Goal: Transaction & Acquisition: Book appointment/travel/reservation

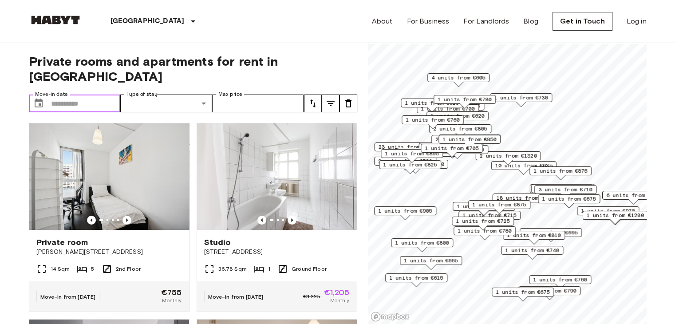
click at [81, 95] on input "Move-in date" at bounding box center [86, 104] width 70 height 18
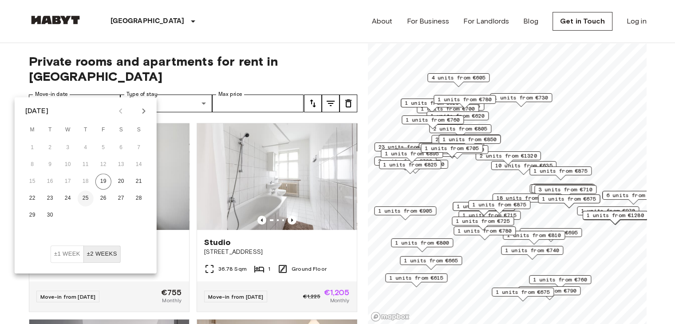
click at [87, 197] on button "25" at bounding box center [86, 198] width 16 height 16
type input "**********"
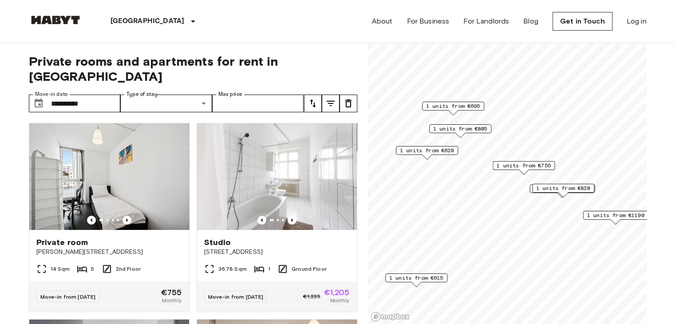
click at [143, 91] on label "Type of stay" at bounding box center [142, 95] width 31 height 8
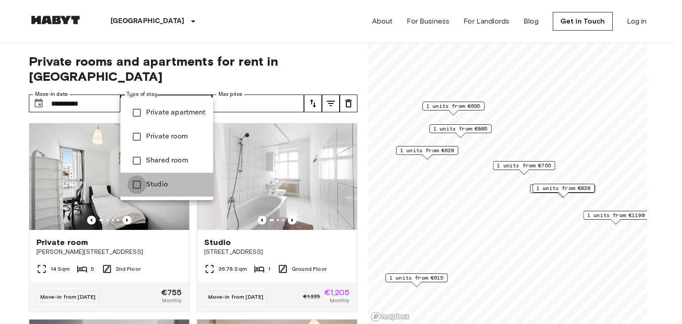
type input "******"
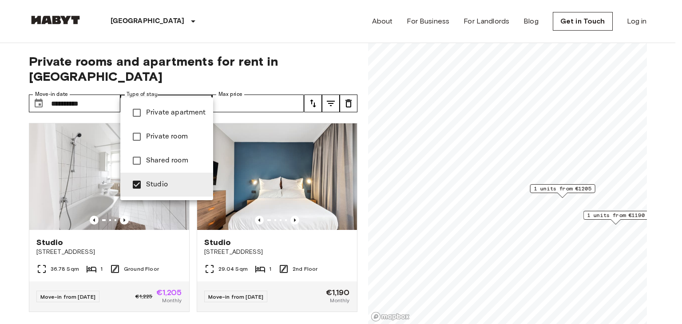
click at [234, 85] on div at bounding box center [341, 162] width 682 height 324
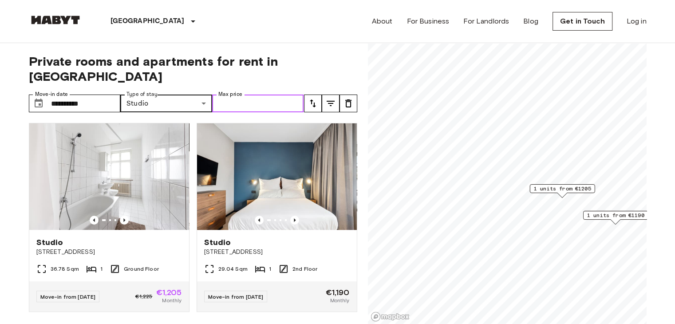
click at [259, 95] on input "Max price" at bounding box center [258, 104] width 92 height 18
click at [341, 58] on span "Private rooms and apartments for rent in [GEOGRAPHIC_DATA]" at bounding box center [193, 69] width 329 height 30
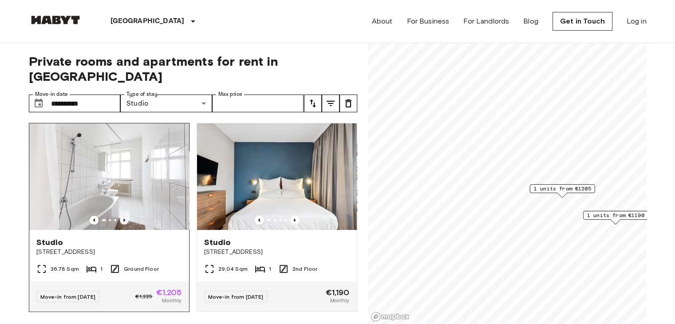
click at [122, 216] on icon "Previous image" at bounding box center [124, 220] width 9 height 9
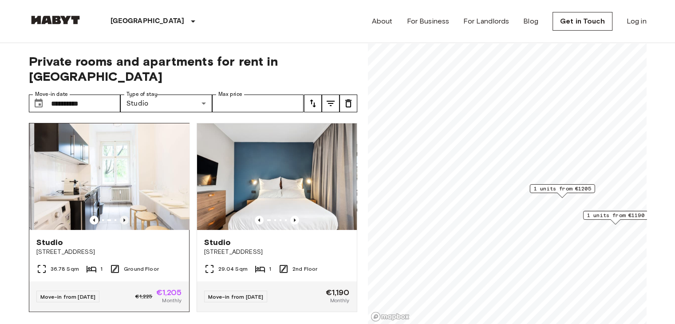
click at [122, 216] on icon "Previous image" at bounding box center [124, 220] width 9 height 9
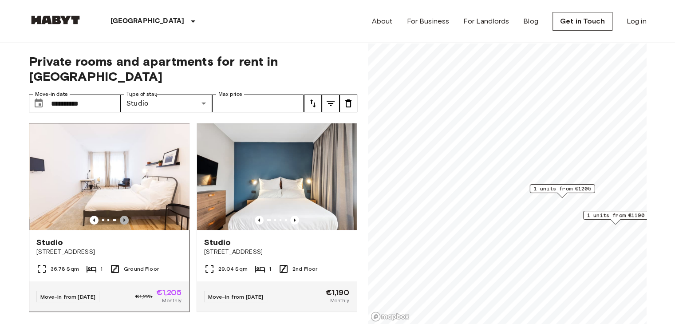
click at [122, 216] on icon "Previous image" at bounding box center [124, 220] width 9 height 9
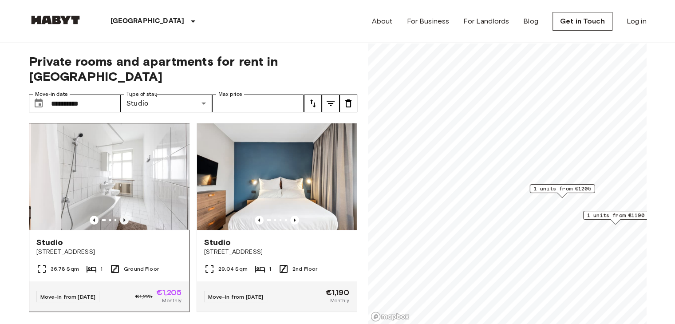
click at [122, 216] on icon "Previous image" at bounding box center [124, 220] width 9 height 9
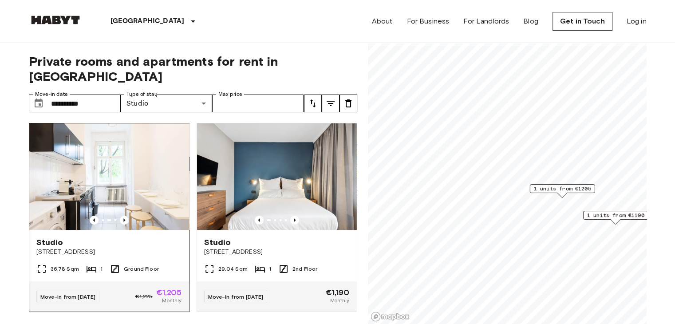
click at [113, 282] on div "Move-in from [DATE] €1,225 €1,205 Monthly" at bounding box center [109, 297] width 160 height 30
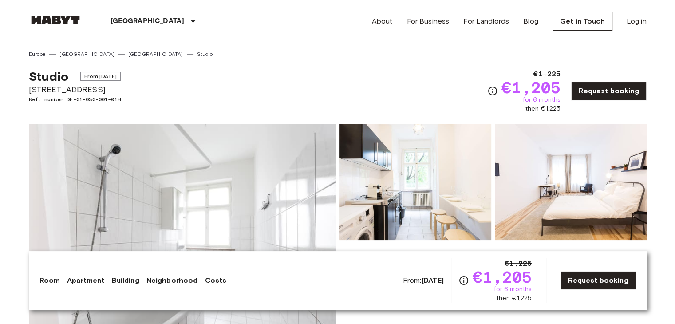
click at [432, 58] on div "Studio From [DATE] [STREET_ADDRESS]. number DE-01-030-001-01H €1,225 €1,205 for…" at bounding box center [338, 85] width 618 height 55
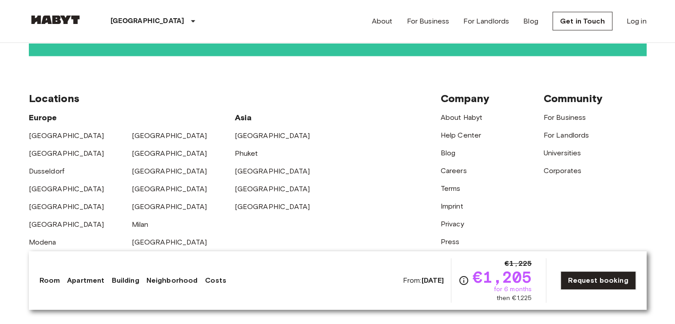
scroll to position [1847, 0]
